Goal: Information Seeking & Learning: Learn about a topic

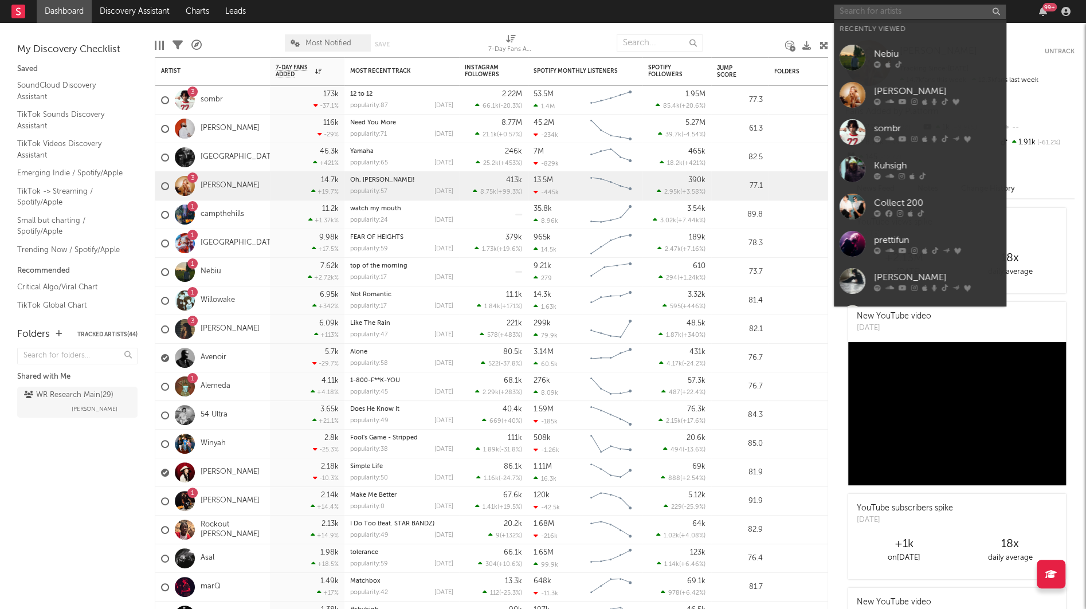
click at [845, 11] on input "text" at bounding box center [920, 12] width 172 height 14
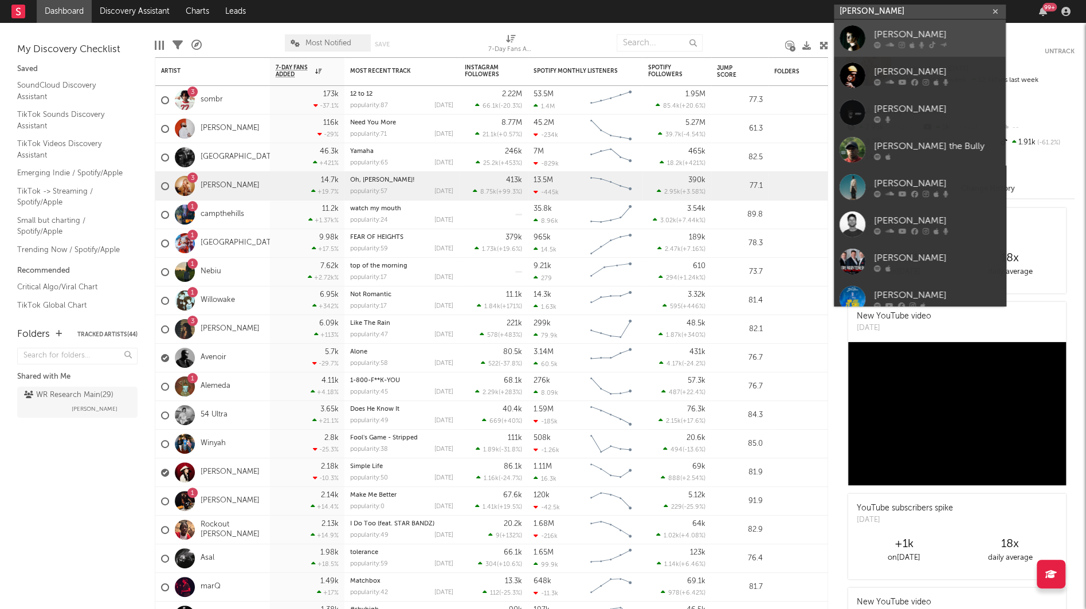
type input "[PERSON_NAME]"
click at [896, 34] on div "[PERSON_NAME]" at bounding box center [937, 35] width 126 height 14
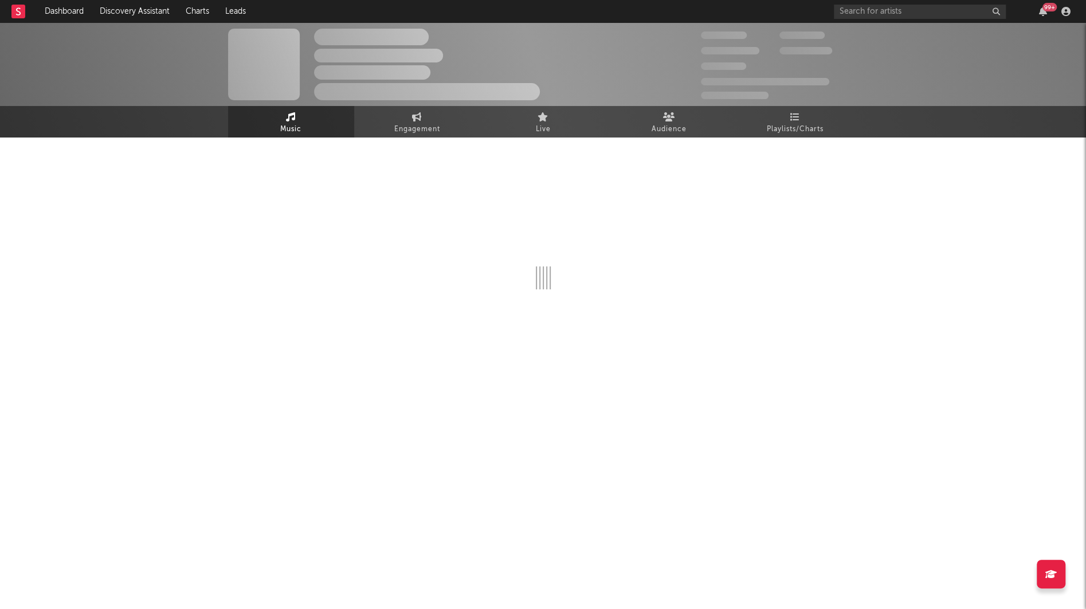
select select "1w"
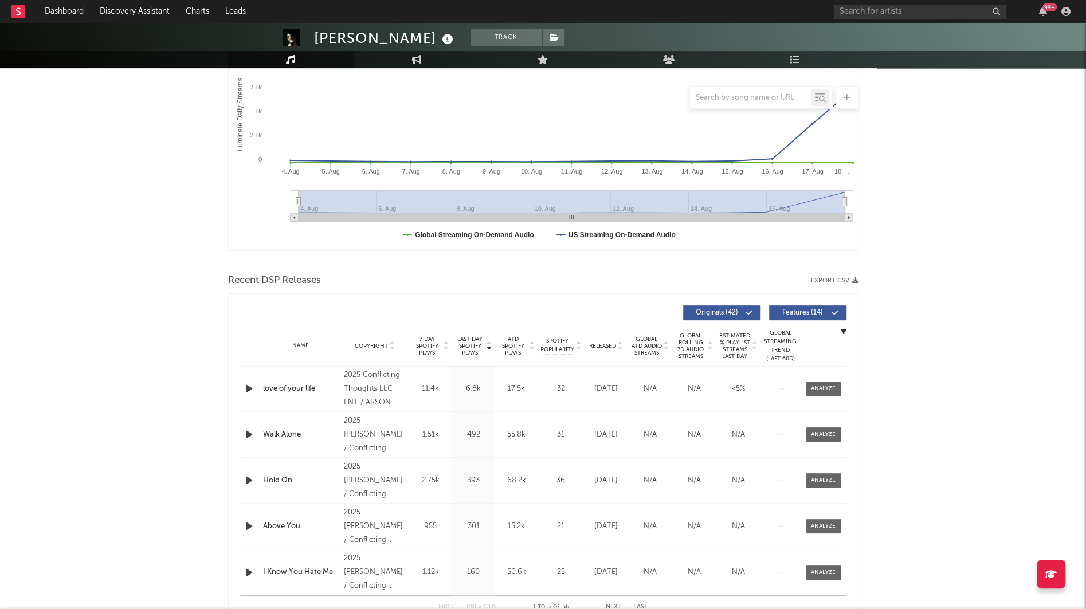
scroll to position [208, 0]
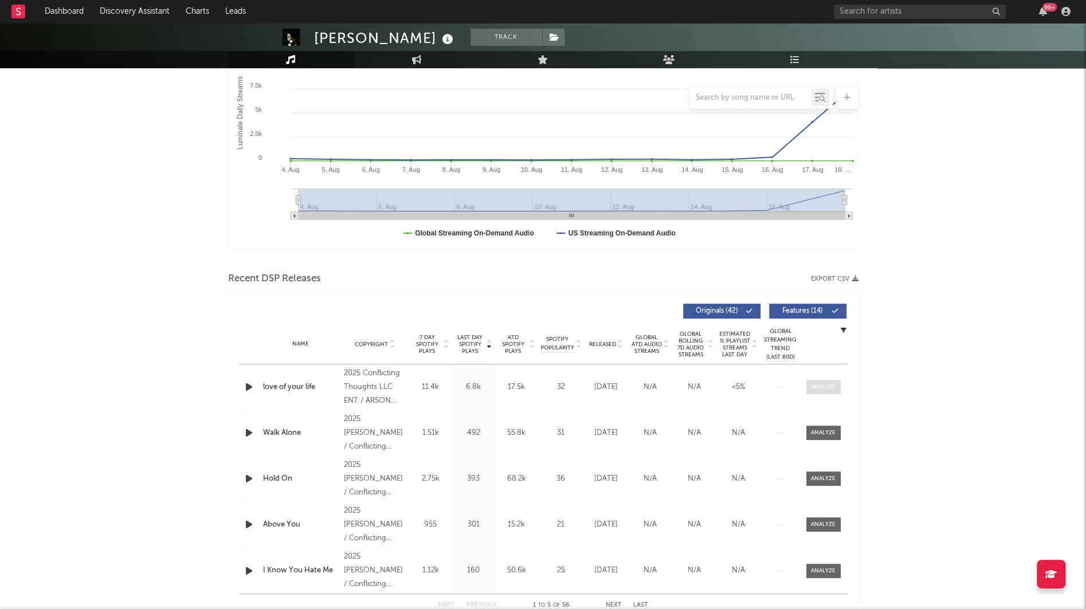
click at [811, 385] on div at bounding box center [823, 387] width 25 height 9
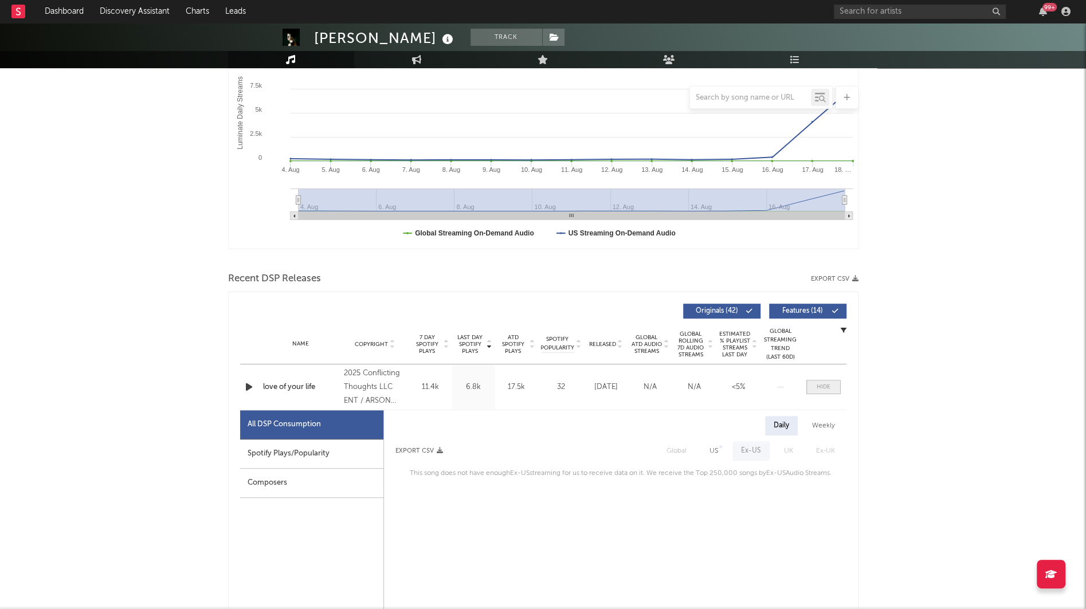
click at [824, 383] on div at bounding box center [824, 387] width 14 height 9
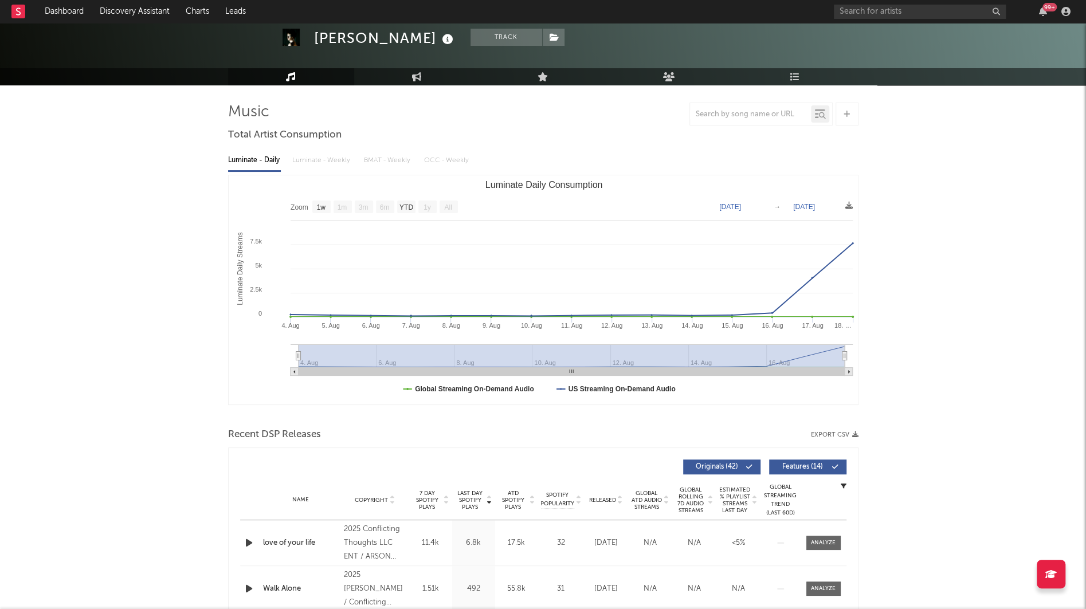
scroll to position [50, 0]
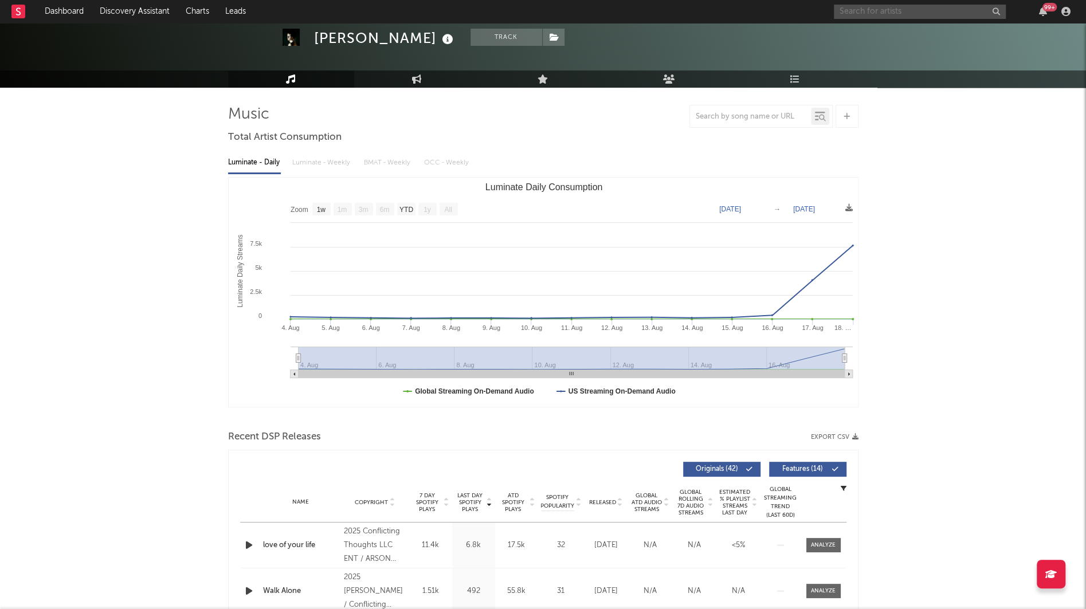
click at [850, 12] on input "text" at bounding box center [920, 12] width 172 height 14
click at [864, 11] on input "winyah" at bounding box center [920, 12] width 172 height 14
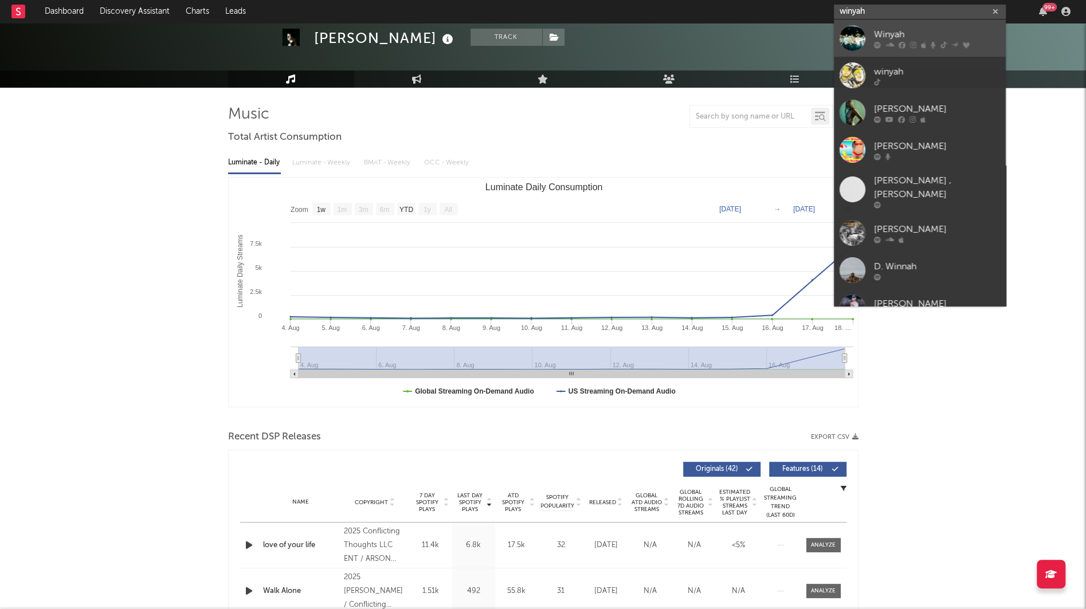
type input "winyah"
click at [876, 30] on div "Winyah" at bounding box center [937, 35] width 126 height 14
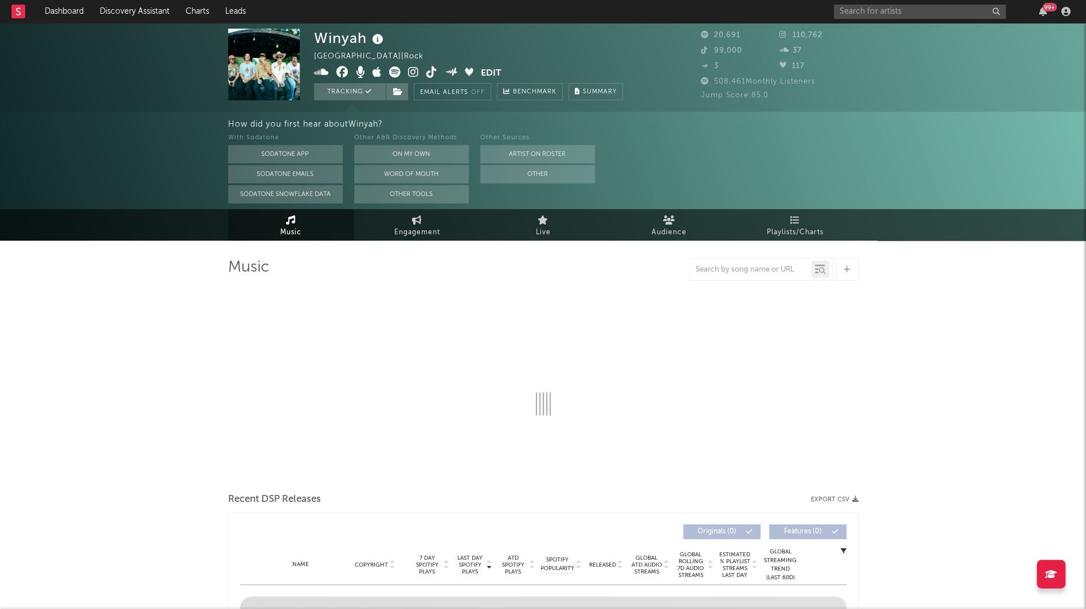
select select "6m"
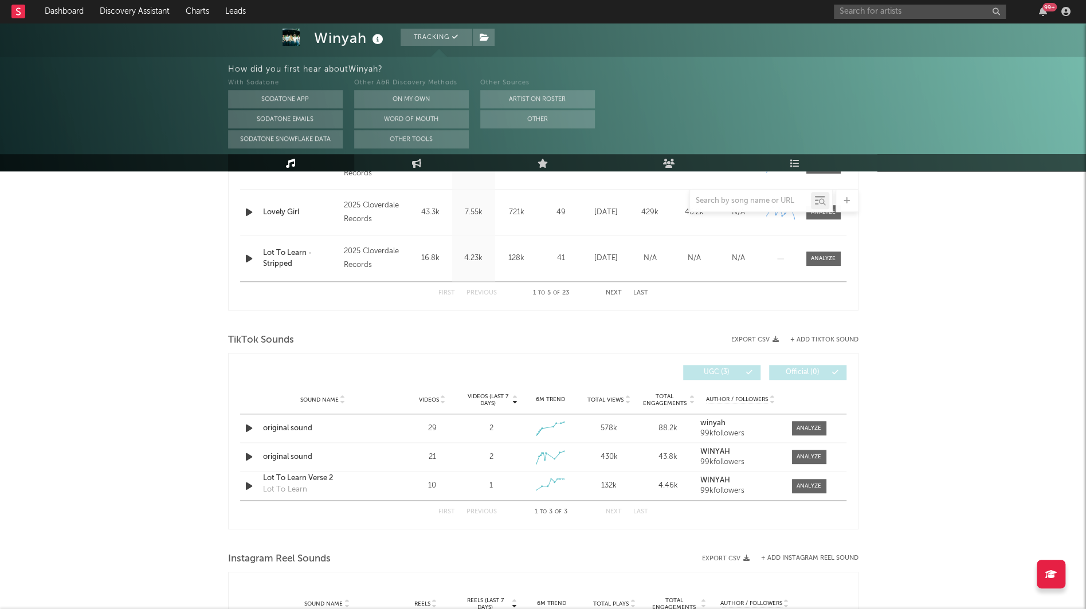
scroll to position [624, 0]
click at [814, 431] on span at bounding box center [809, 428] width 34 height 14
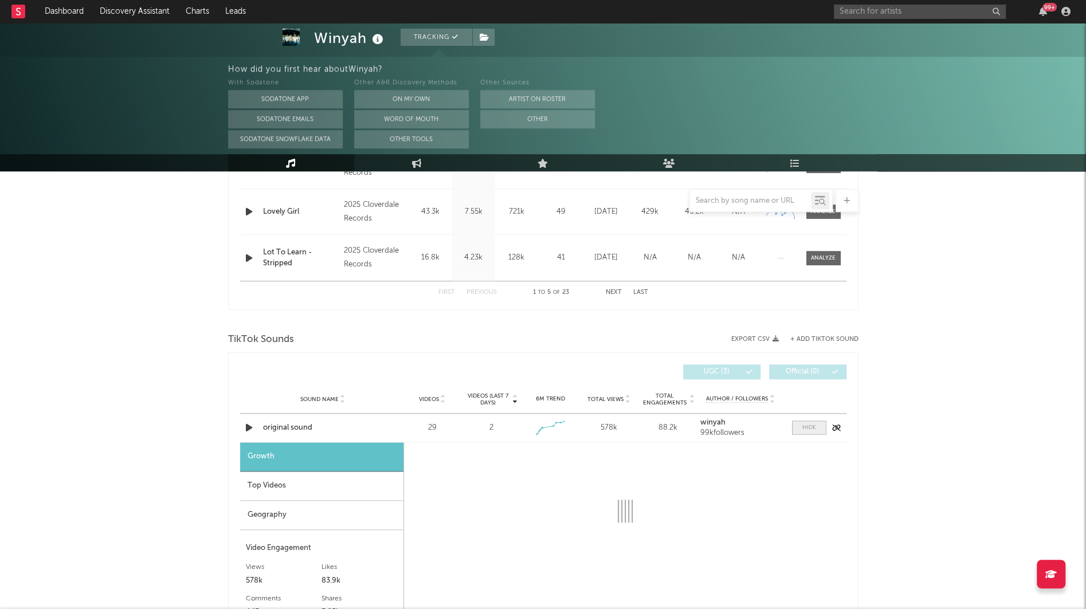
select select "1w"
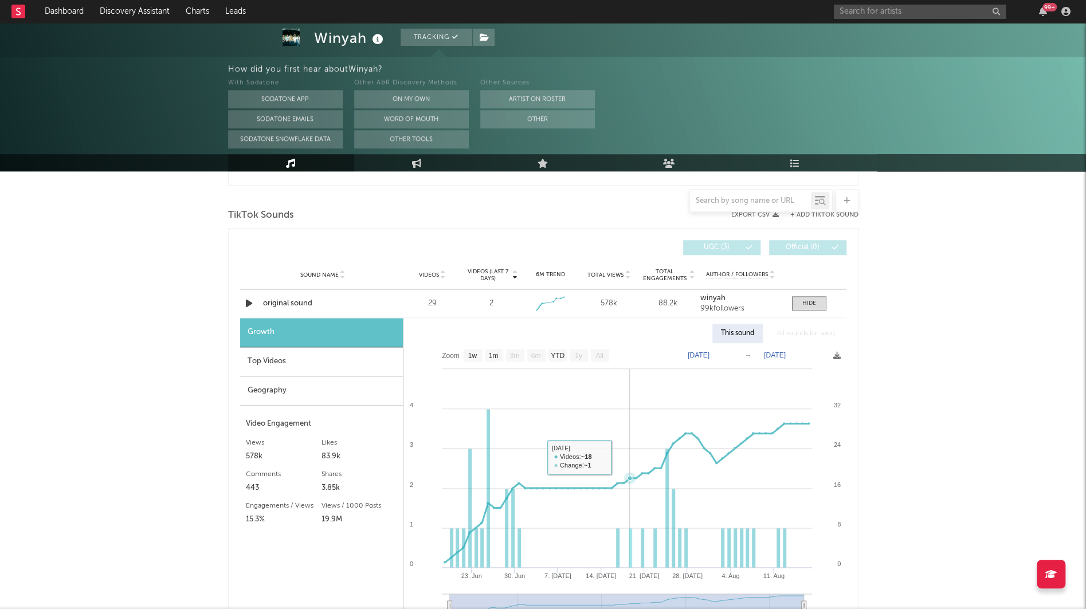
scroll to position [753, 0]
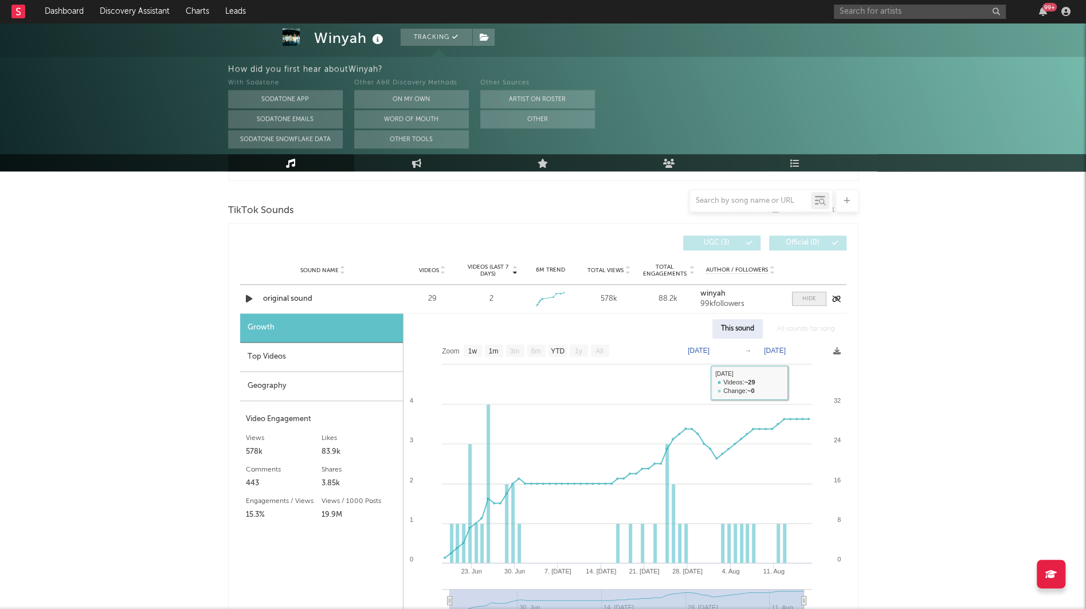
click at [806, 300] on div at bounding box center [809, 299] width 14 height 9
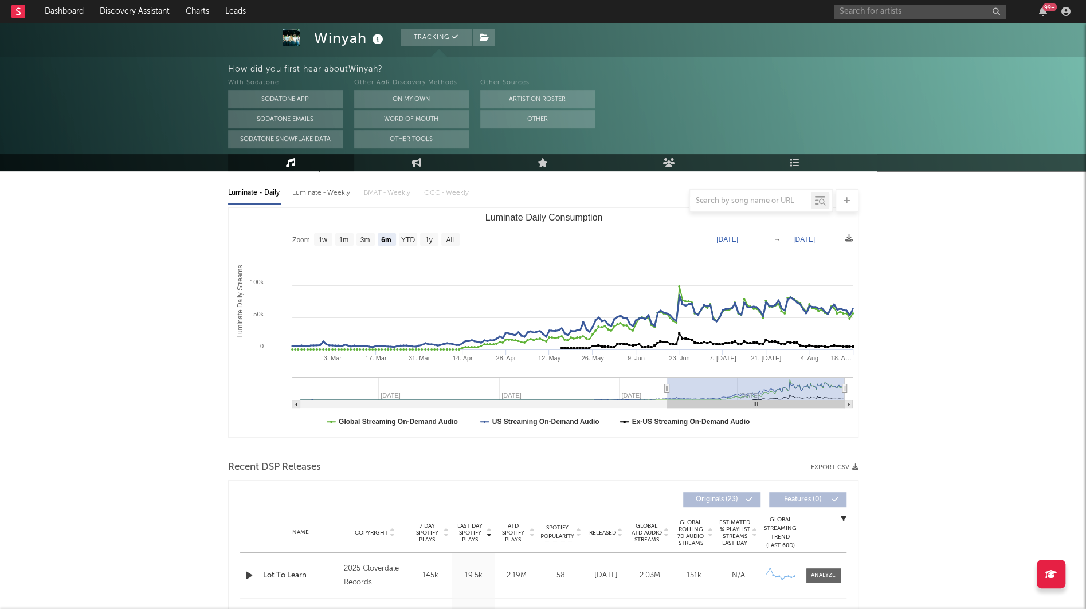
scroll to position [253, 0]
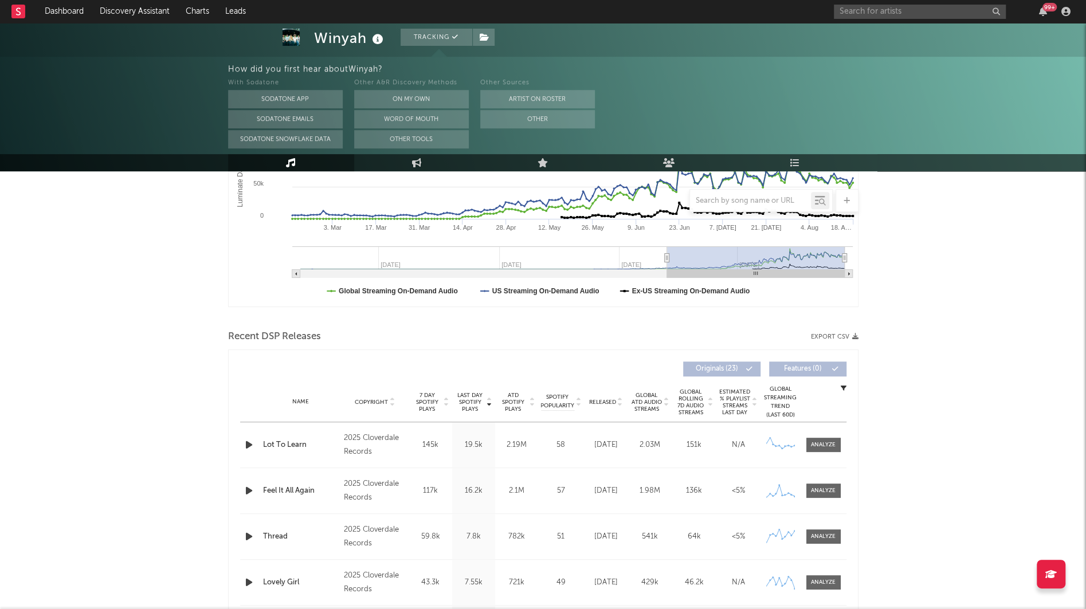
click at [869, 3] on div "99 +" at bounding box center [954, 11] width 241 height 23
click at [864, 10] on input "text" at bounding box center [920, 12] width 172 height 14
click at [842, 10] on input "in [PERSON_NAME]" at bounding box center [920, 12] width 172 height 14
click at [925, 13] on input "[PERSON_NAME]" at bounding box center [920, 12] width 172 height 14
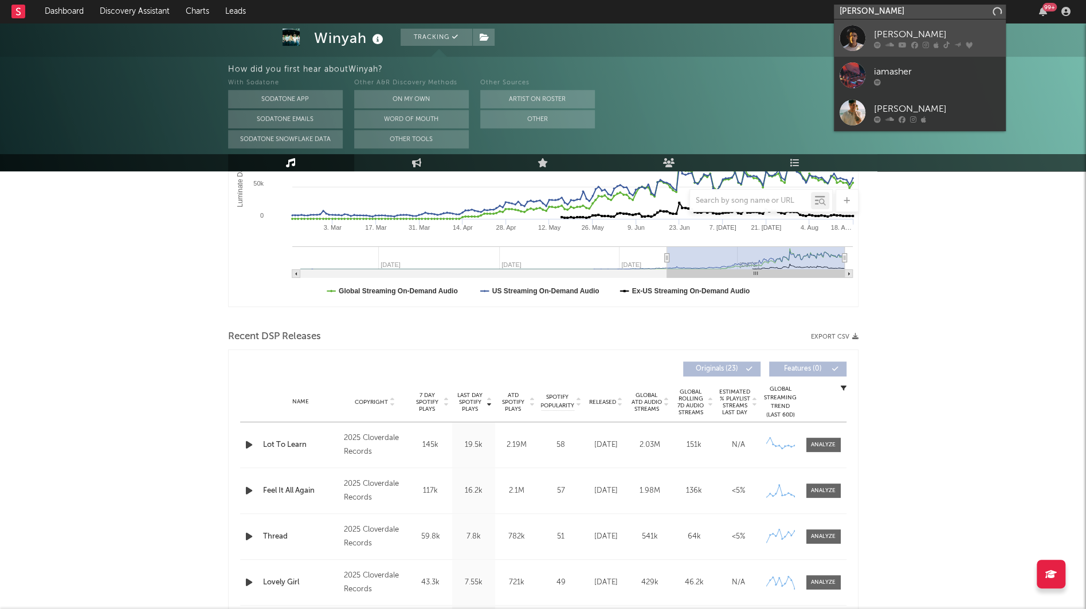
type input "[PERSON_NAME]"
click at [890, 38] on div "[PERSON_NAME]" at bounding box center [937, 35] width 126 height 14
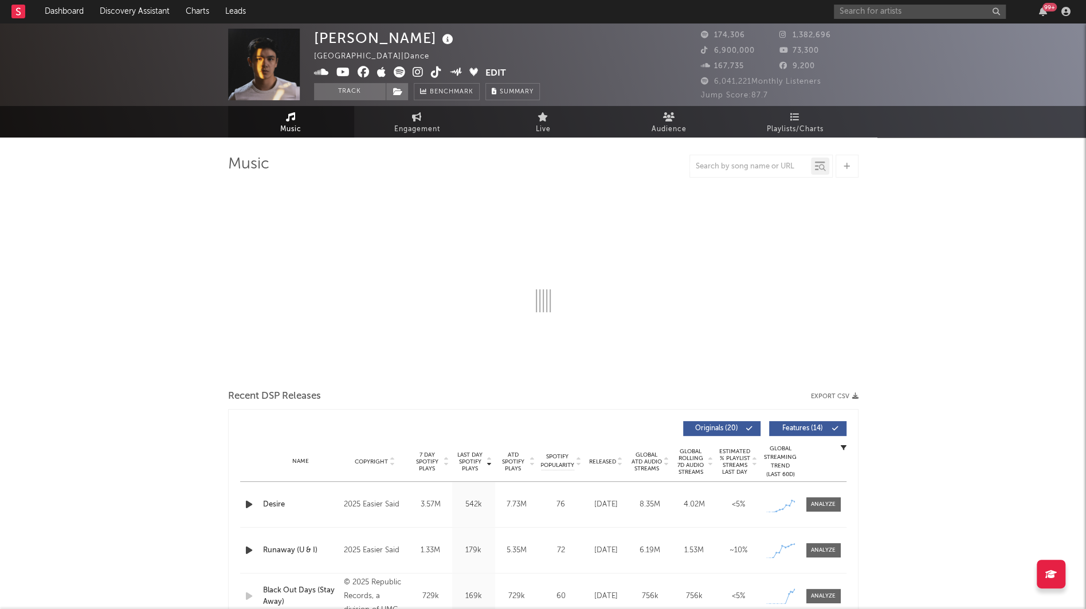
select select "6m"
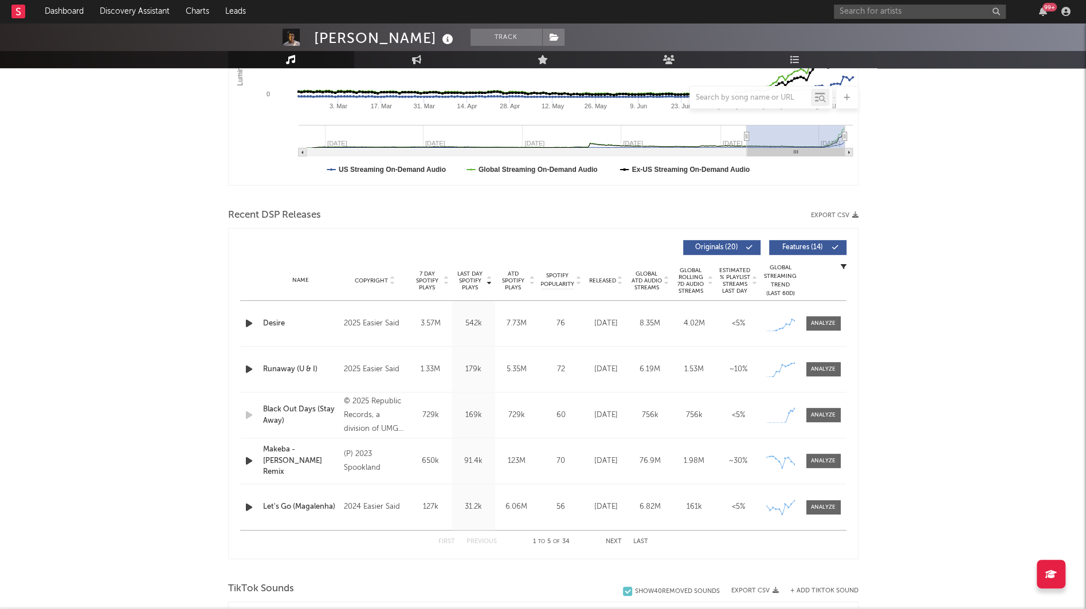
scroll to position [287, 0]
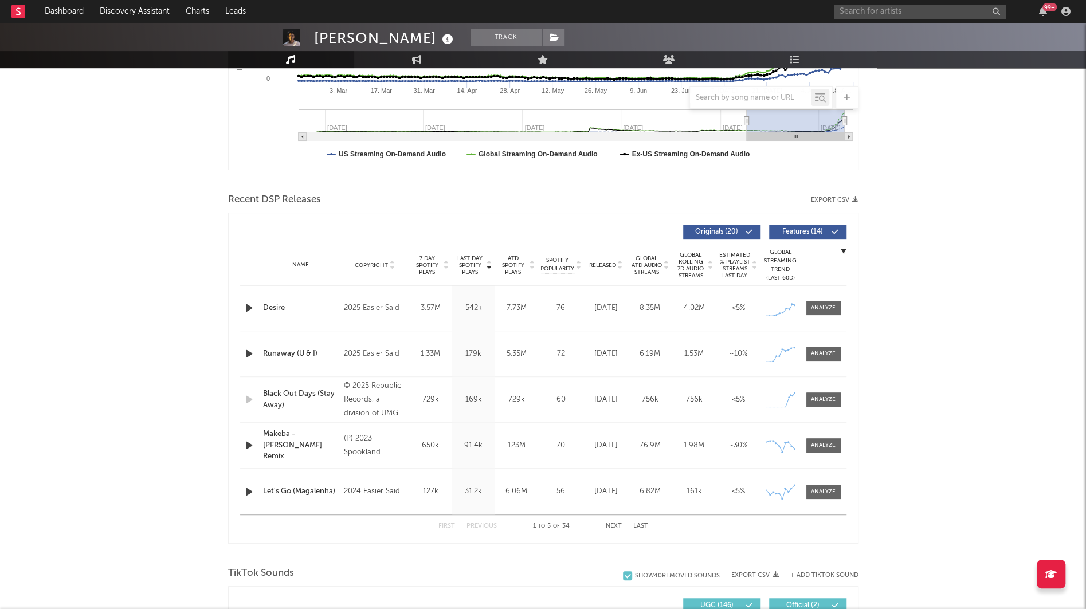
click at [611, 264] on span "Released" at bounding box center [602, 265] width 27 height 7
click at [238, 352] on div "Released Copyright 7 Day Spotify Plays Last Day Spotify Plays ATD Spotify Plays…" at bounding box center [543, 378] width 630 height 331
click at [245, 401] on icon "button" at bounding box center [249, 400] width 12 height 14
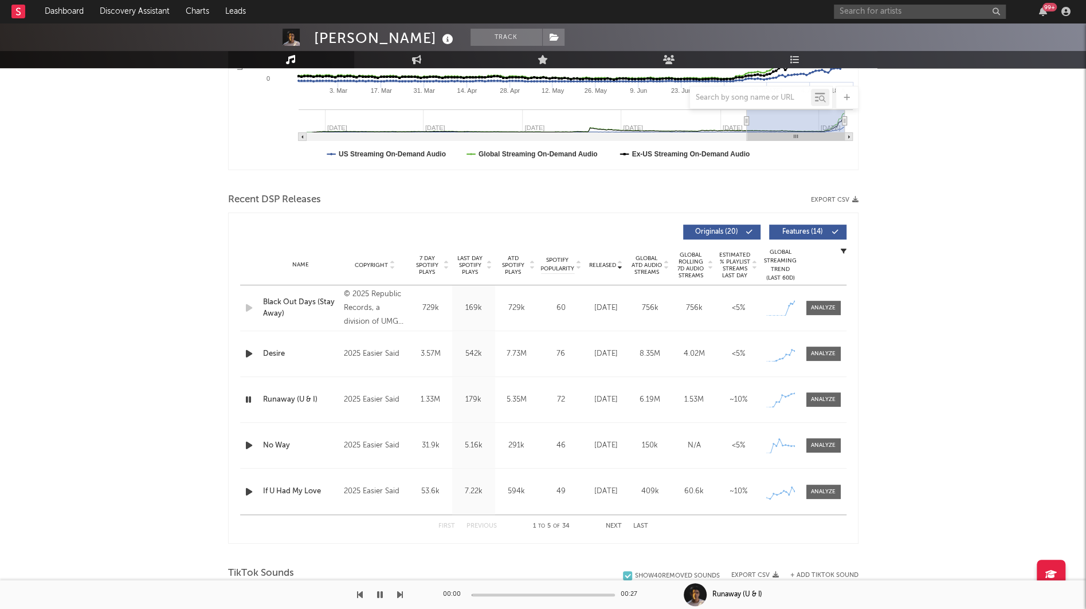
click at [245, 401] on icon "button" at bounding box center [248, 400] width 11 height 14
